Goal: Task Accomplishment & Management: Use online tool/utility

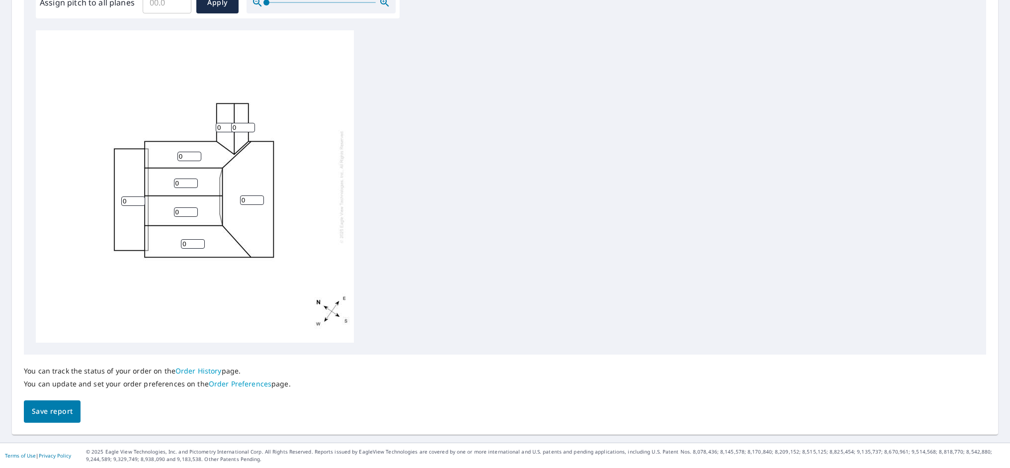
scroll to position [319, 0]
click at [259, 198] on input "1" at bounding box center [252, 200] width 24 height 9
click at [260, 198] on input "2" at bounding box center [252, 200] width 24 height 9
click at [260, 198] on input "3" at bounding box center [252, 200] width 24 height 9
click at [260, 198] on input "4" at bounding box center [252, 200] width 24 height 9
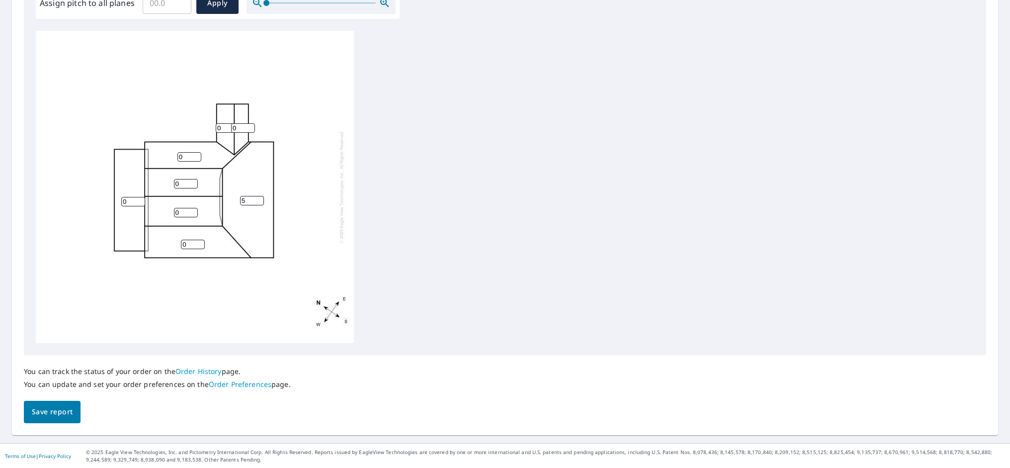
click at [260, 198] on input "5" at bounding box center [252, 200] width 24 height 9
click at [260, 198] on input "6" at bounding box center [252, 200] width 24 height 9
type input "7"
click at [259, 198] on input "7" at bounding box center [252, 200] width 24 height 9
click at [194, 209] on input "1" at bounding box center [186, 212] width 24 height 9
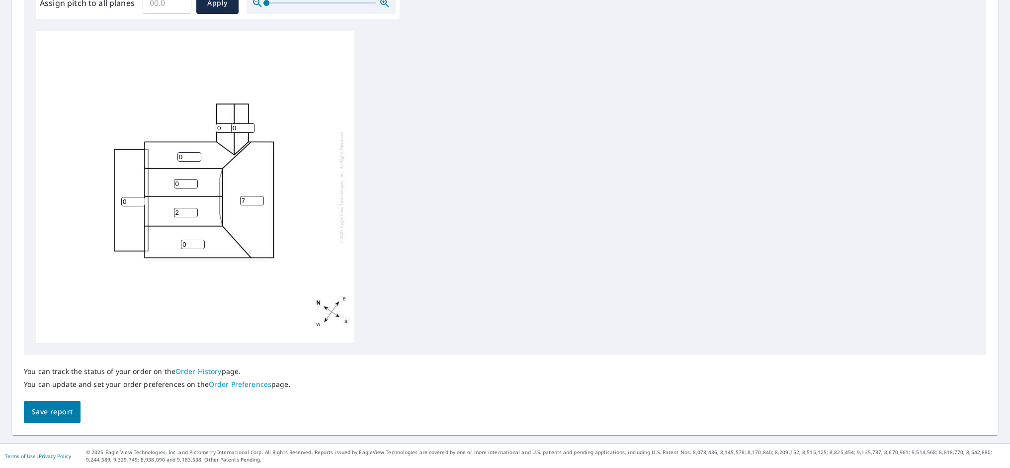
click at [194, 209] on input "2" at bounding box center [186, 212] width 24 height 9
click at [194, 209] on input "3" at bounding box center [186, 212] width 24 height 9
click at [194, 209] on input "4" at bounding box center [186, 212] width 24 height 9
type input "5"
click at [194, 209] on input "5" at bounding box center [186, 212] width 24 height 9
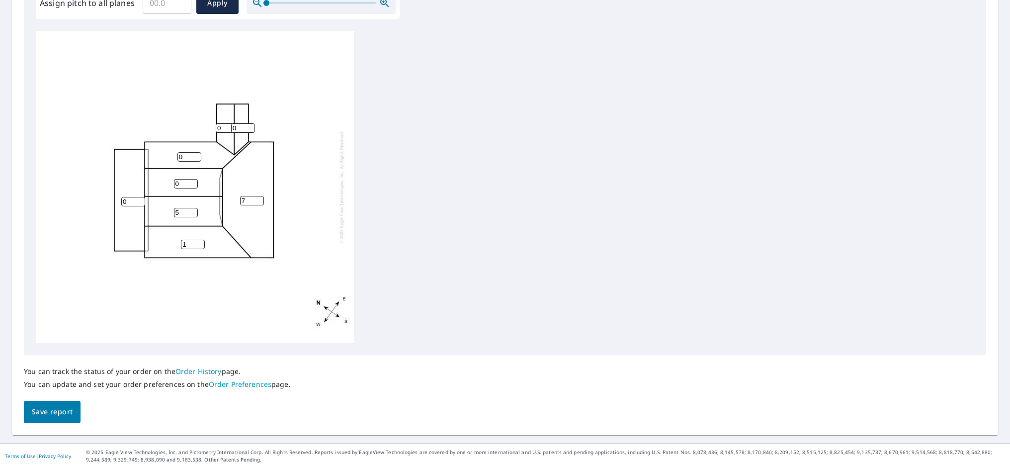
click at [200, 240] on input "1" at bounding box center [193, 244] width 24 height 9
click at [200, 240] on input "2" at bounding box center [193, 244] width 24 height 9
click at [200, 240] on input "3" at bounding box center [193, 244] width 24 height 9
click at [200, 240] on input "4" at bounding box center [193, 244] width 24 height 9
type input "5"
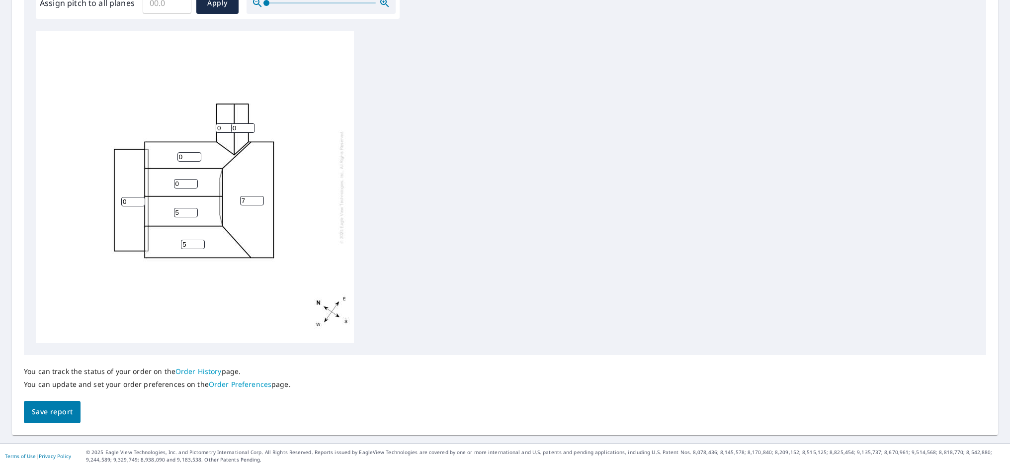
click at [200, 240] on input "5" at bounding box center [193, 244] width 24 height 9
click at [141, 199] on input "1" at bounding box center [133, 201] width 24 height 9
click at [141, 199] on input "2" at bounding box center [133, 201] width 24 height 9
type input "3"
click at [141, 198] on input "3" at bounding box center [133, 201] width 24 height 9
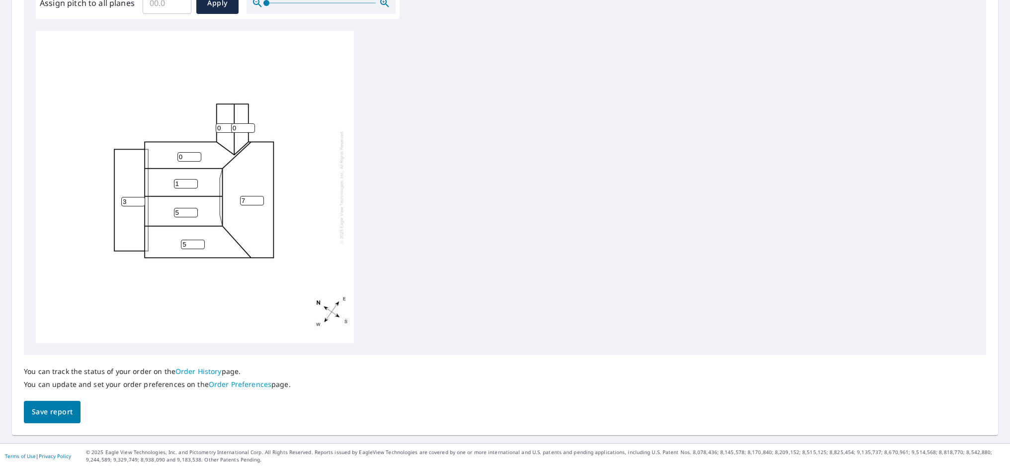
click at [192, 181] on input "1" at bounding box center [186, 183] width 24 height 9
click at [192, 181] on input "2" at bounding box center [186, 183] width 24 height 9
click at [192, 181] on input "3" at bounding box center [186, 183] width 24 height 9
click at [192, 181] on input "4" at bounding box center [186, 183] width 24 height 9
type input "5"
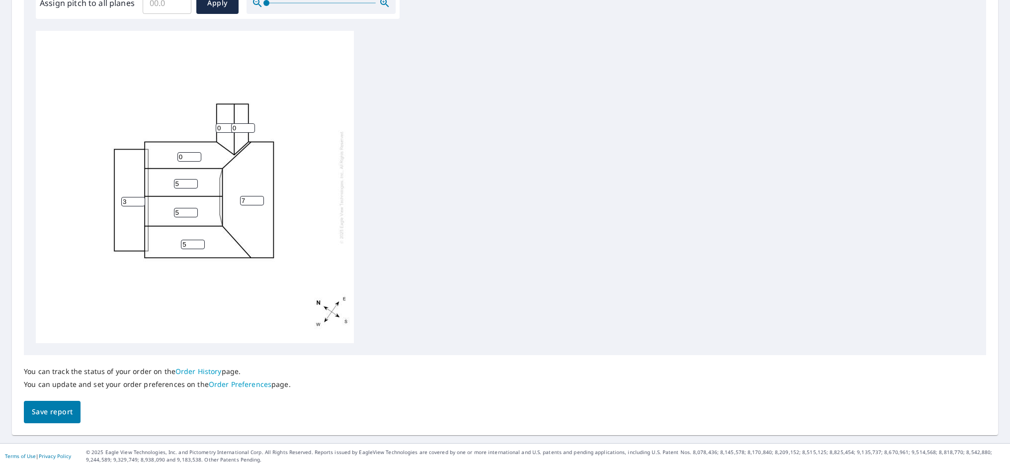
click at [192, 181] on input "5" at bounding box center [186, 183] width 24 height 9
click at [197, 154] on input "1" at bounding box center [189, 156] width 24 height 9
click at [197, 154] on input "2" at bounding box center [189, 156] width 24 height 9
click at [197, 154] on input "3" at bounding box center [189, 156] width 24 height 9
click at [197, 154] on input "4" at bounding box center [189, 156] width 24 height 9
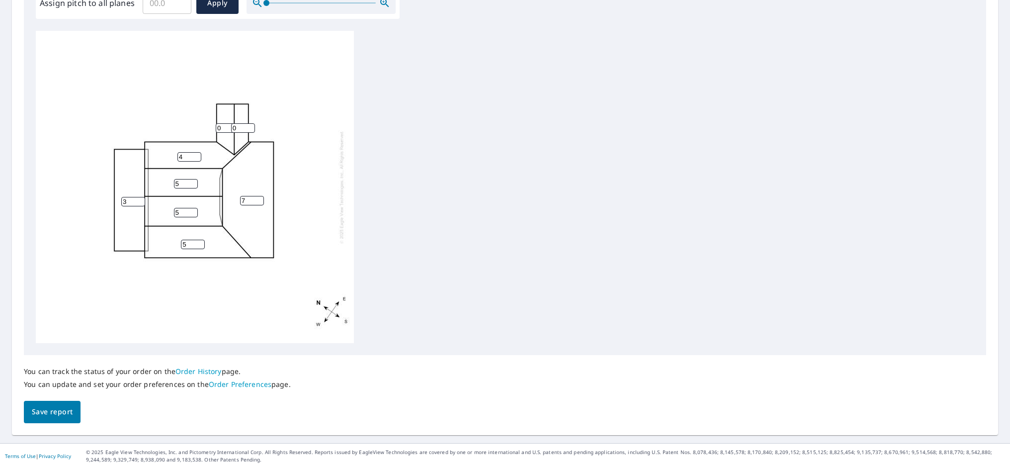
type input "5"
click at [197, 154] on input "5" at bounding box center [189, 156] width 24 height 9
click at [250, 126] on input "1" at bounding box center [243, 127] width 24 height 9
click at [250, 126] on input "2" at bounding box center [243, 127] width 24 height 9
click at [250, 126] on input "3" at bounding box center [243, 127] width 24 height 9
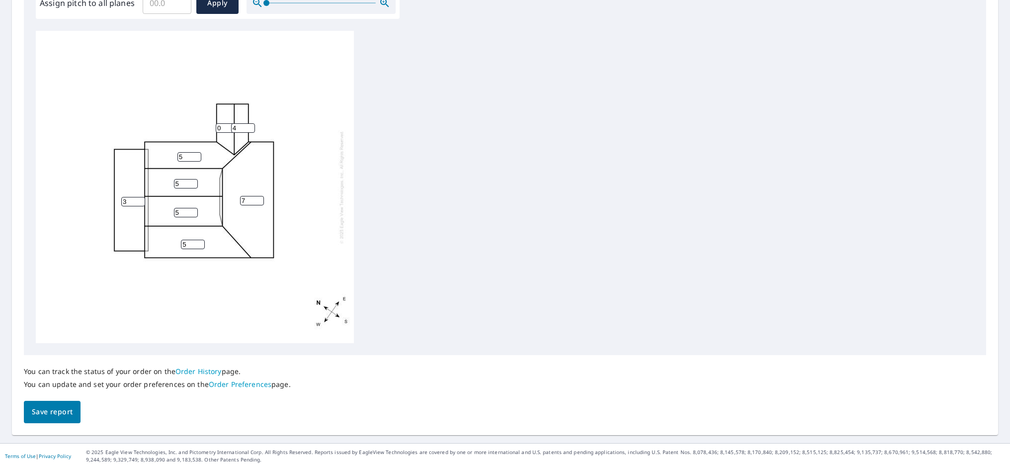
click at [250, 126] on input "4" at bounding box center [243, 127] width 24 height 9
type input "5"
click at [250, 126] on input "5" at bounding box center [243, 127] width 24 height 9
click at [299, 153] on div "7 3 5 5 5 5 0 5" at bounding box center [195, 187] width 318 height 312
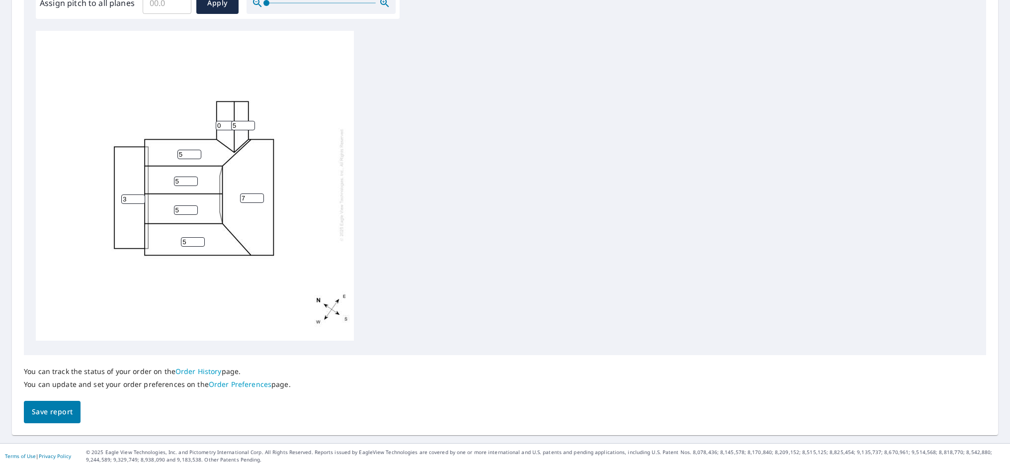
click at [34, 407] on span "Save report" at bounding box center [52, 412] width 41 height 12
click at [52, 406] on span "Save report" at bounding box center [52, 412] width 41 height 12
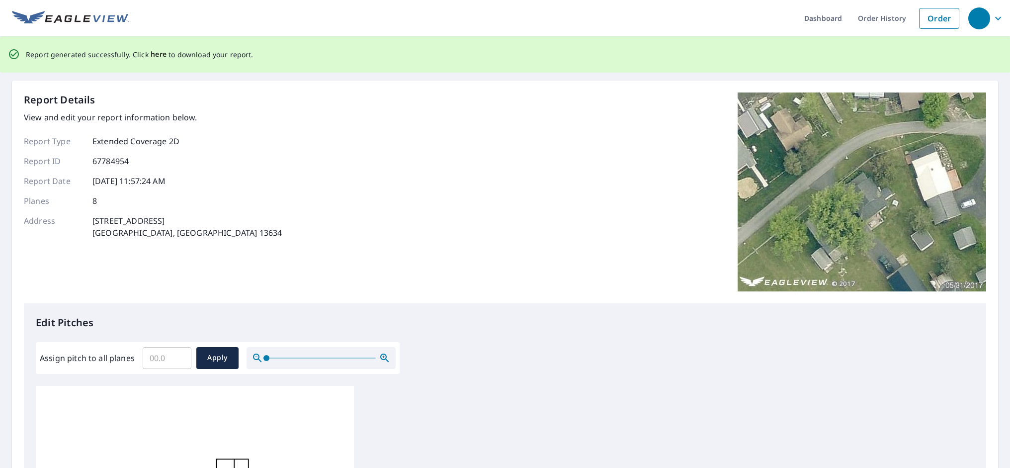
click at [160, 56] on span "here" at bounding box center [159, 54] width 16 height 12
